Goal: Navigation & Orientation: Find specific page/section

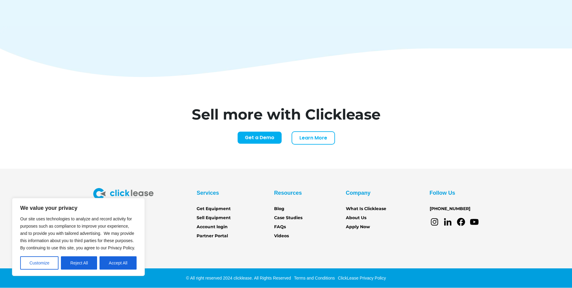
scroll to position [2502, 0]
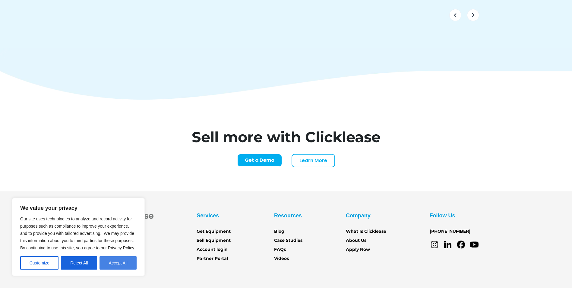
click at [126, 261] on button "Accept All" at bounding box center [118, 262] width 37 height 13
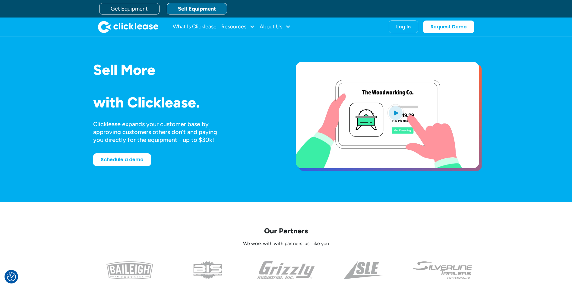
scroll to position [0, 0]
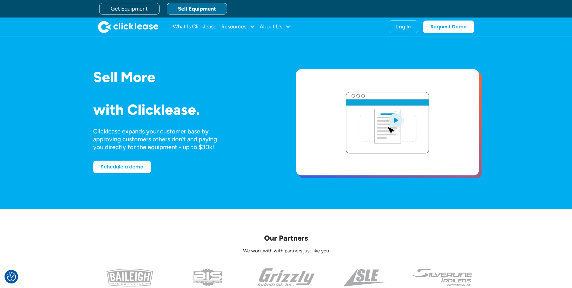
click at [209, 7] on link "Sell Equipment" at bounding box center [197, 8] width 60 height 11
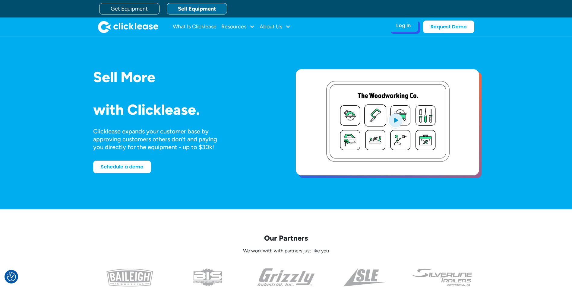
click at [400, 28] on div "Log In" at bounding box center [403, 26] width 14 height 6
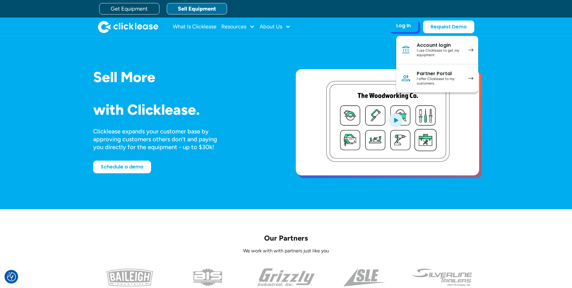
click at [436, 46] on div "Account login" at bounding box center [440, 45] width 46 height 6
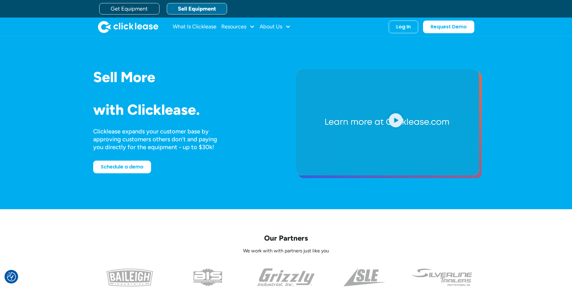
click at [203, 7] on link "Sell Equipment" at bounding box center [197, 8] width 60 height 11
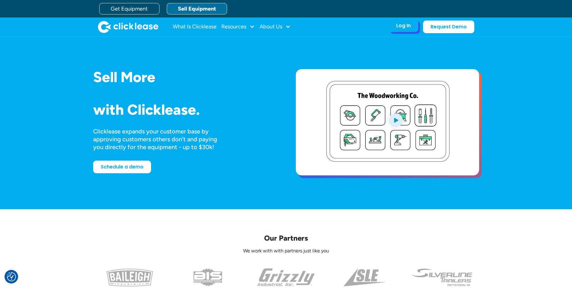
click at [404, 29] on div "Log In" at bounding box center [403, 26] width 14 height 6
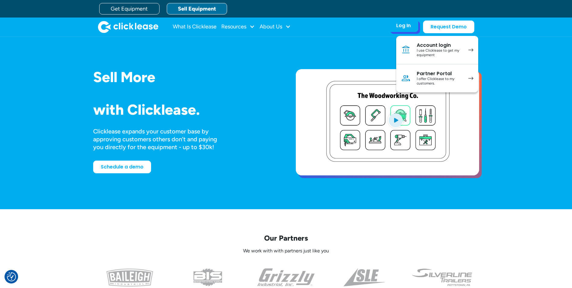
click at [425, 79] on div "I offer Clicklease to my customers." at bounding box center [440, 81] width 46 height 9
